Goal: Task Accomplishment & Management: Manage account settings

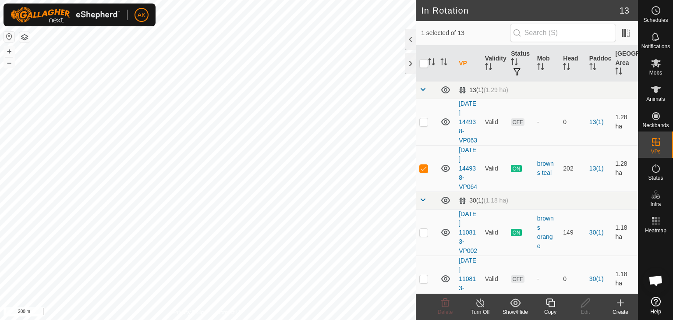
checkbox input "true"
checkbox input "false"
click at [447, 307] on div "Delete" at bounding box center [444, 306] width 35 height 26
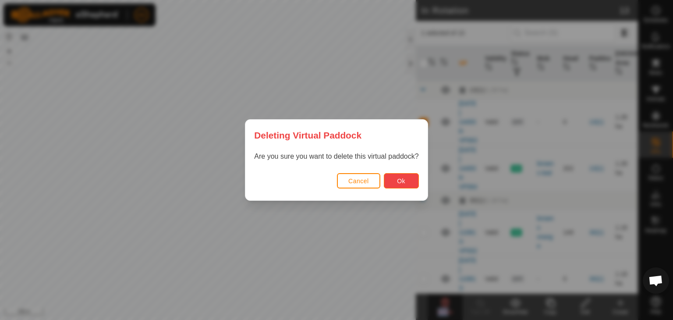
click at [409, 179] on button "Ok" at bounding box center [401, 180] width 35 height 15
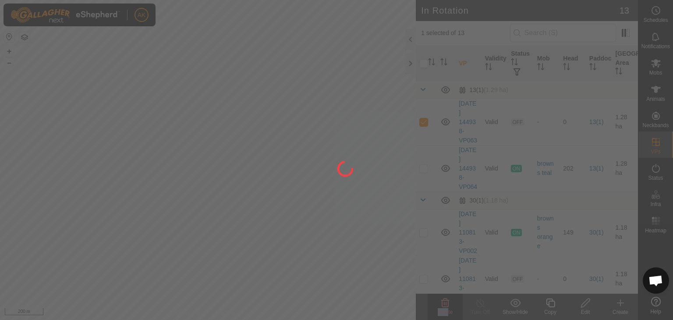
checkbox input "false"
click at [655, 172] on div at bounding box center [336, 160] width 673 height 320
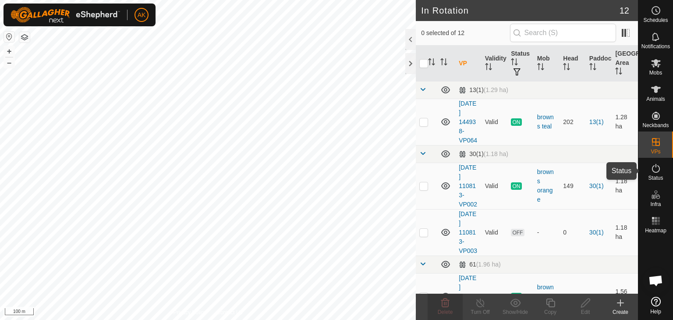
click at [655, 172] on icon at bounding box center [656, 168] width 8 height 9
